Goal: Check status

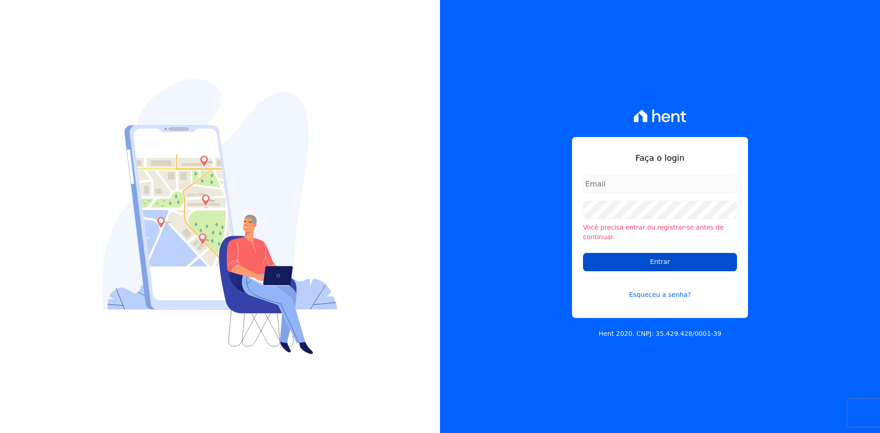
type input "[EMAIL_ADDRESS][DOMAIN_NAME]"
click at [603, 258] on input "Entrar" at bounding box center [660, 262] width 154 height 18
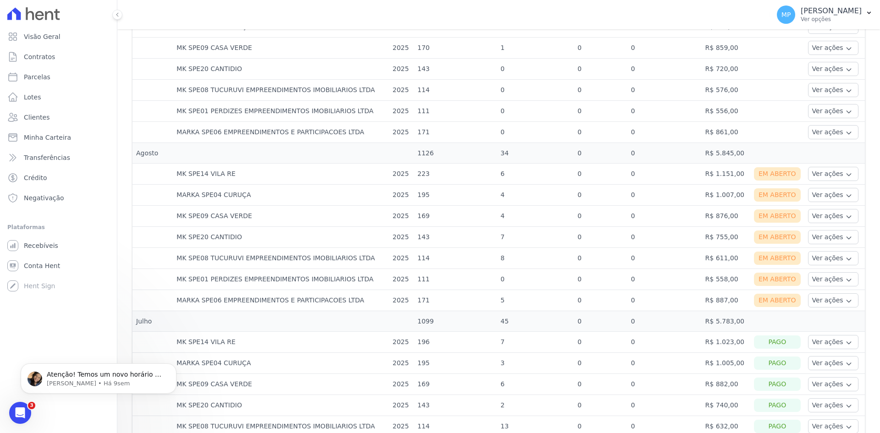
scroll to position [321, 0]
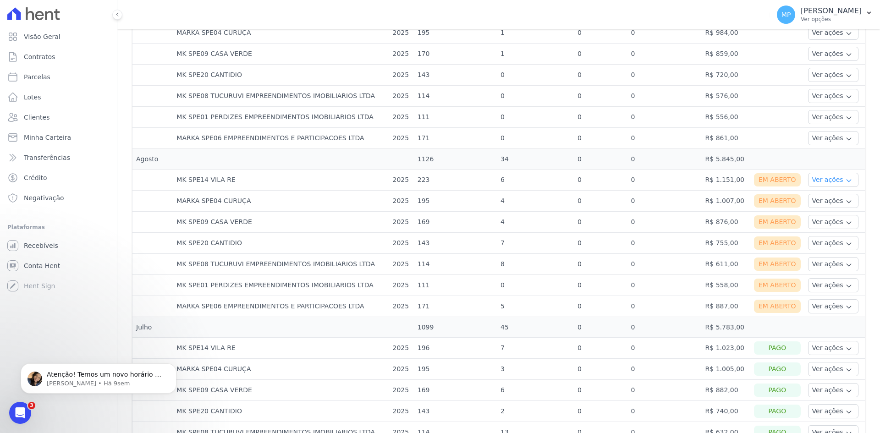
click at [845, 183] on icon "button" at bounding box center [848, 180] width 7 height 7
click at [645, 180] on td "0" at bounding box center [664, 180] width 74 height 21
click at [808, 302] on button "Ver ações" at bounding box center [833, 306] width 50 height 14
click at [564, 246] on td "7" at bounding box center [535, 243] width 77 height 21
click at [742, 180] on tr "MK SPE14 VILA RE 2025 223 6 0 0 R$ 1.151,00 Em [GEOGRAPHIC_DATA] Ver ações Ver …" at bounding box center [498, 180] width 732 height 21
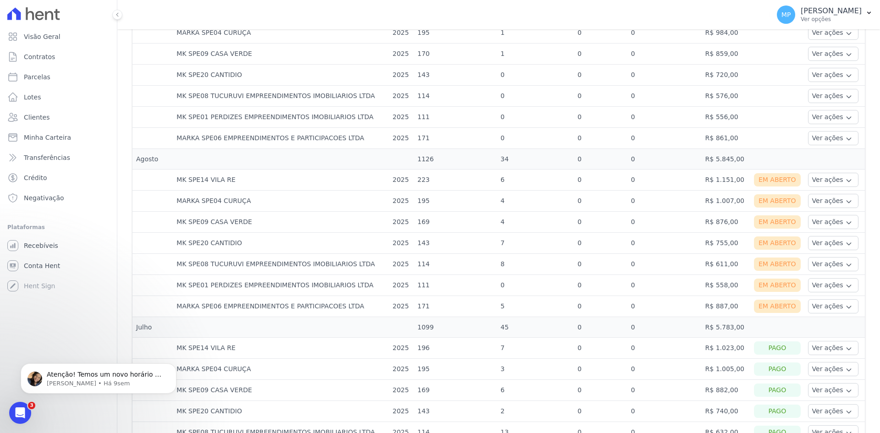
click at [730, 198] on td "R$ 1.007,00" at bounding box center [726, 201] width 49 height 21
drag, startPoint x: 731, startPoint y: 225, endPoint x: 729, endPoint y: 241, distance: 15.3
drag, startPoint x: 717, startPoint y: 263, endPoint x: 722, endPoint y: 265, distance: 5.1
click at [722, 265] on td "R$ 611,00" at bounding box center [726, 264] width 49 height 21
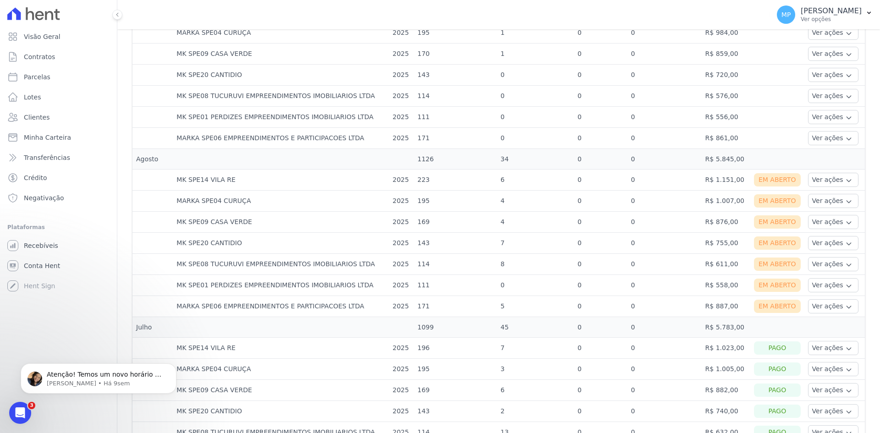
drag, startPoint x: 715, startPoint y: 280, endPoint x: 719, endPoint y: 290, distance: 11.3
click at [717, 281] on td "R$ 558,00" at bounding box center [726, 285] width 49 height 21
drag, startPoint x: 717, startPoint y: 301, endPoint x: 723, endPoint y: 304, distance: 6.8
click at [723, 304] on td "R$ 887,00" at bounding box center [726, 306] width 49 height 21
click at [725, 307] on td "R$ 887,00" at bounding box center [726, 306] width 49 height 21
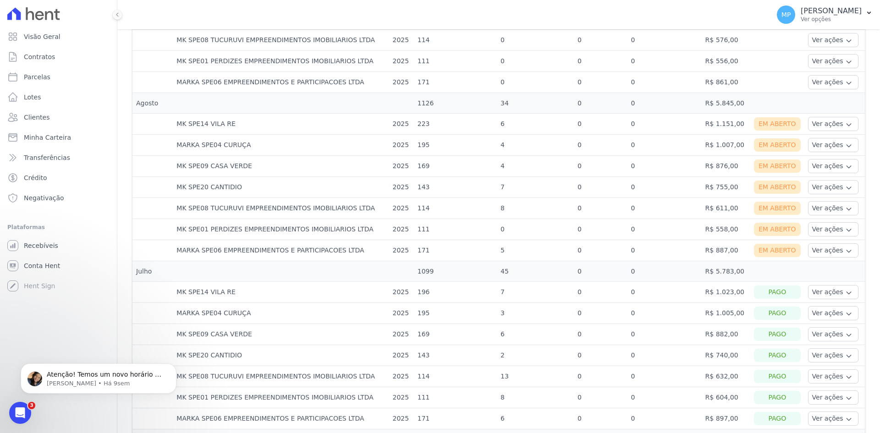
scroll to position [229, 0]
